Goal: Check status: Check status

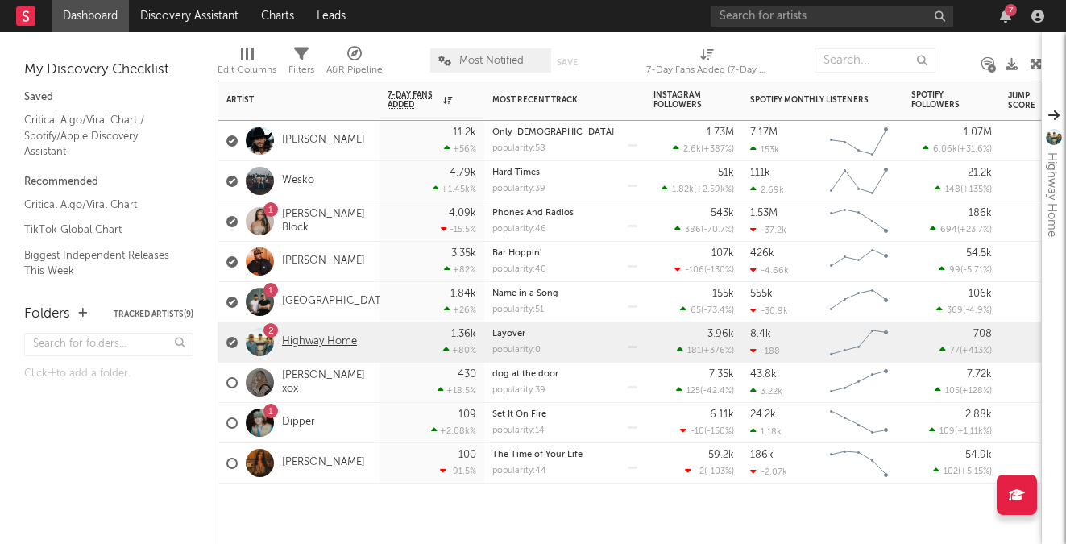
click at [315, 342] on link "Highway Home" at bounding box center [319, 342] width 75 height 14
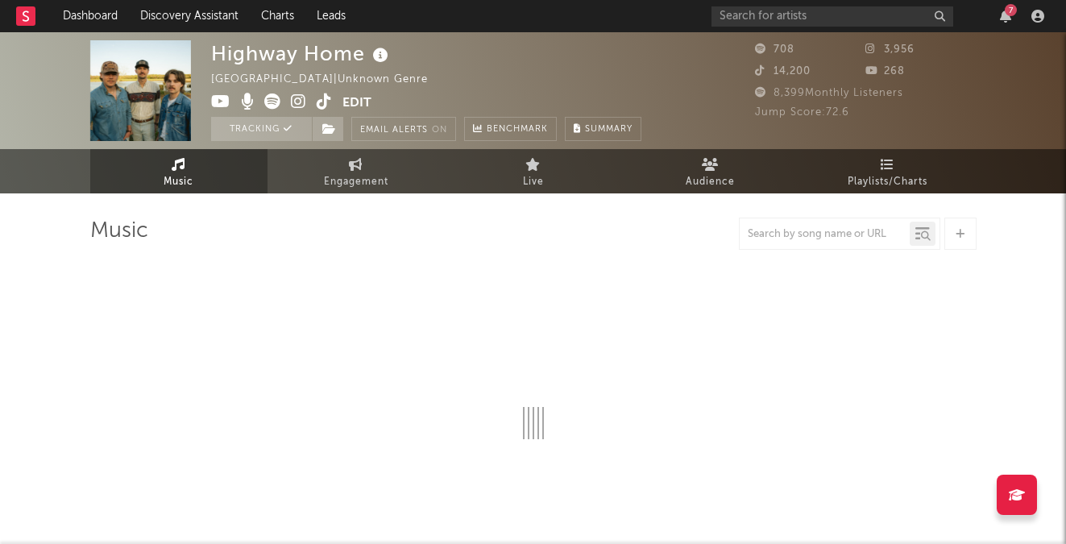
select select "6m"
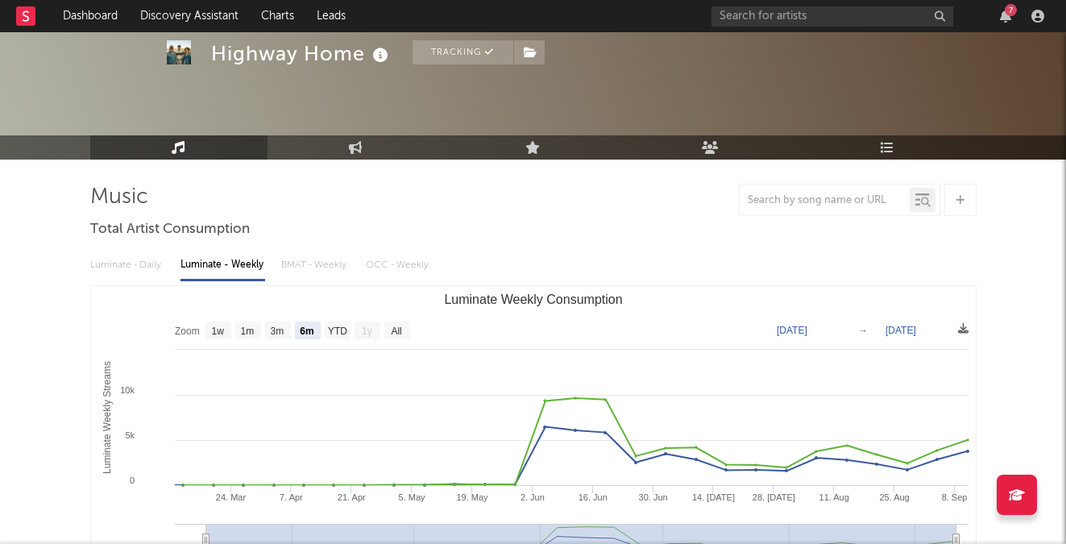
scroll to position [104, 0]
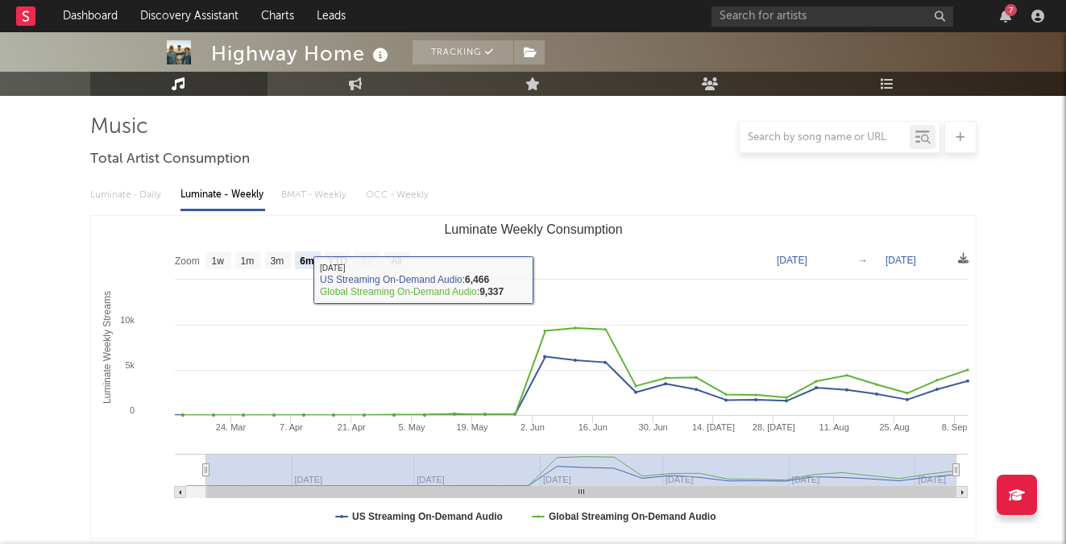
click at [139, 200] on div "Luminate - Daily Luminate - Weekly BMAT - Weekly OCC - Weekly" at bounding box center [533, 194] width 886 height 27
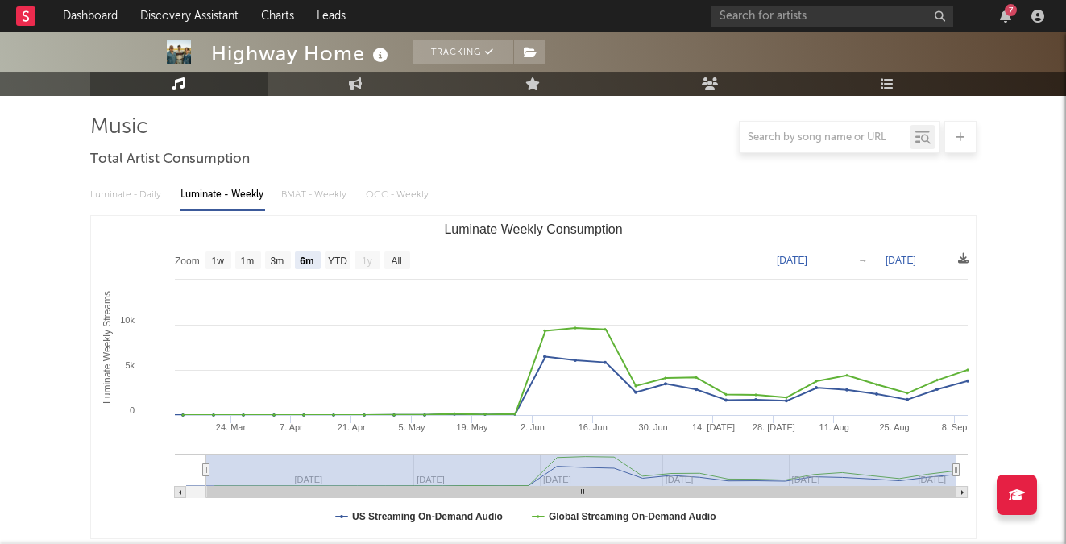
click at [131, 193] on div "Luminate - Daily Luminate - Weekly BMAT - Weekly OCC - Weekly" at bounding box center [533, 194] width 886 height 27
